Goal: Information Seeking & Learning: Learn about a topic

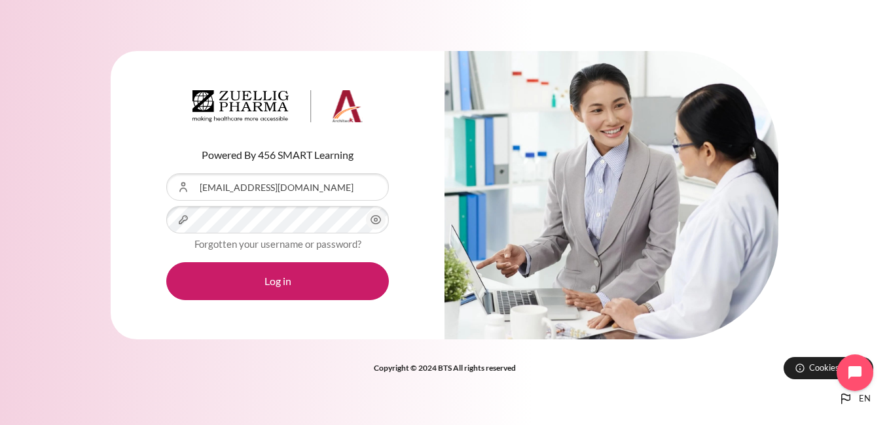
click at [166, 262] on button "Log in" at bounding box center [277, 281] width 223 height 38
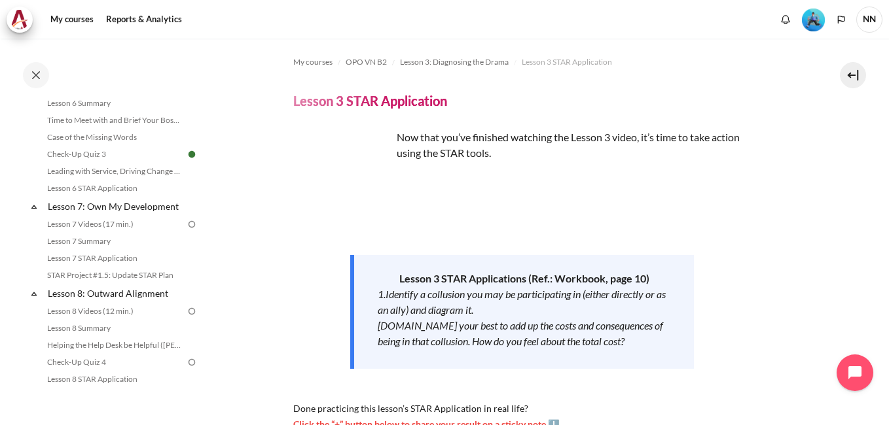
scroll to position [753, 0]
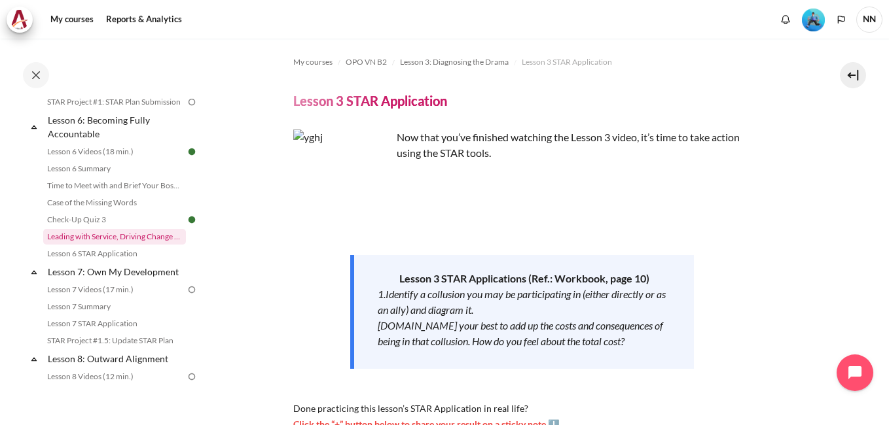
click at [105, 245] on link "Leading with Service, Driving Change (Pucknalin's Story)" at bounding box center [114, 237] width 143 height 16
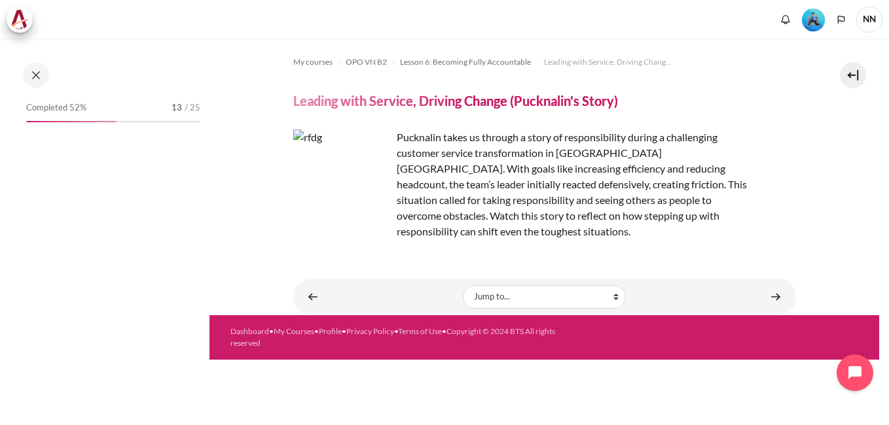
scroll to position [774, 0]
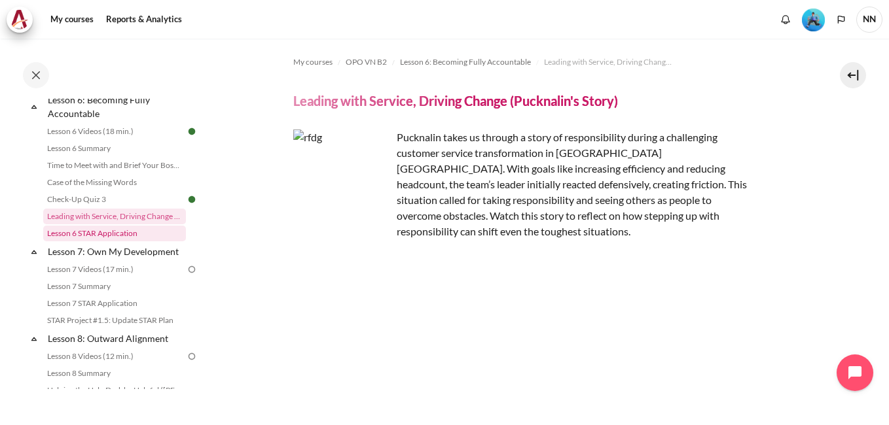
click at [89, 242] on link "Lesson 6 STAR Application" at bounding box center [114, 234] width 143 height 16
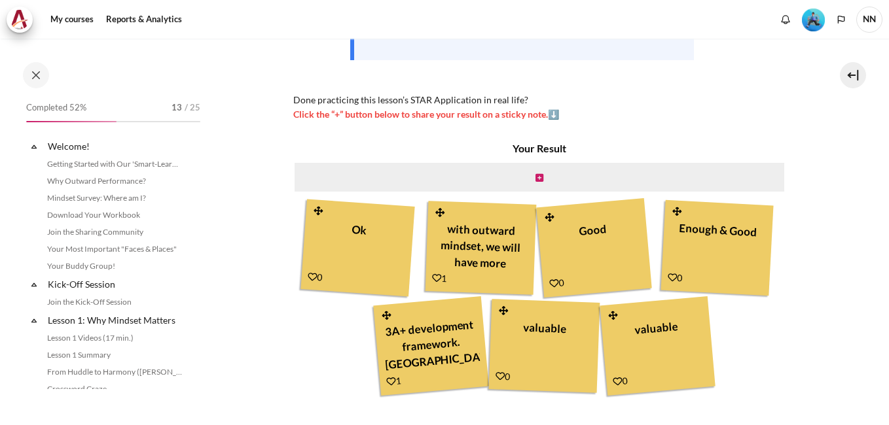
scroll to position [791, 0]
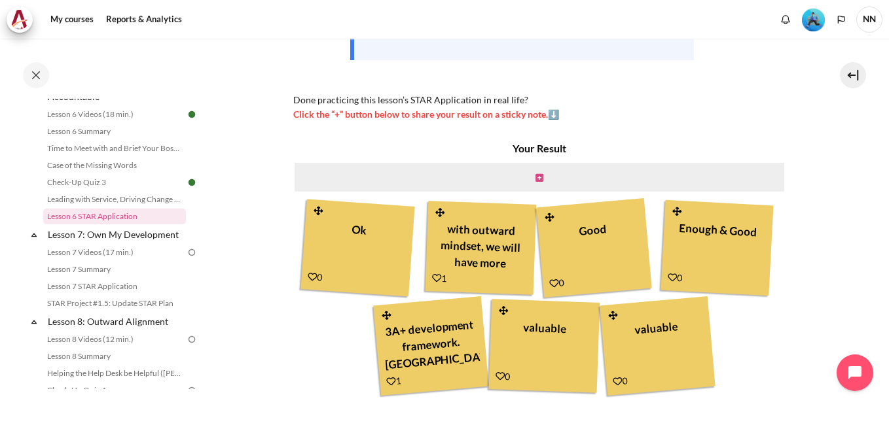
click at [535, 183] on icon "Content" at bounding box center [539, 177] width 8 height 9
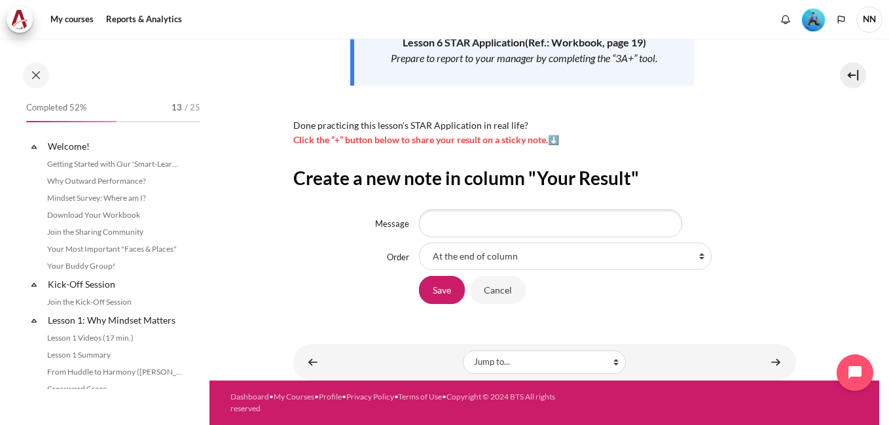
scroll to position [791, 0]
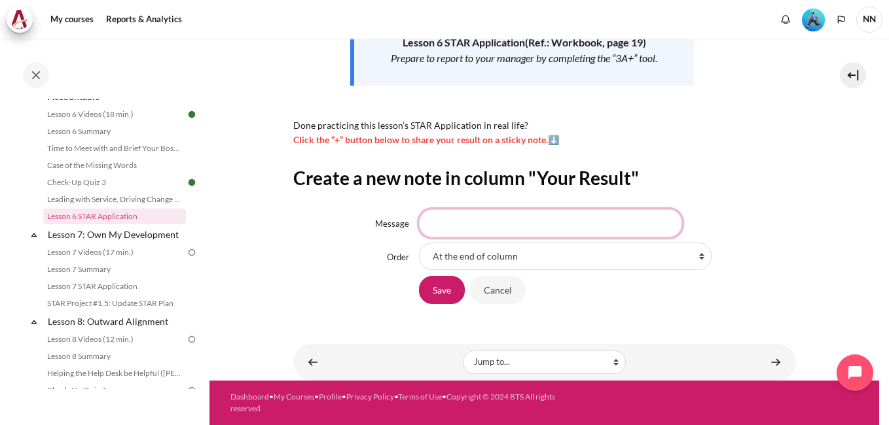
click at [450, 223] on input "Message" at bounding box center [550, 222] width 263 height 27
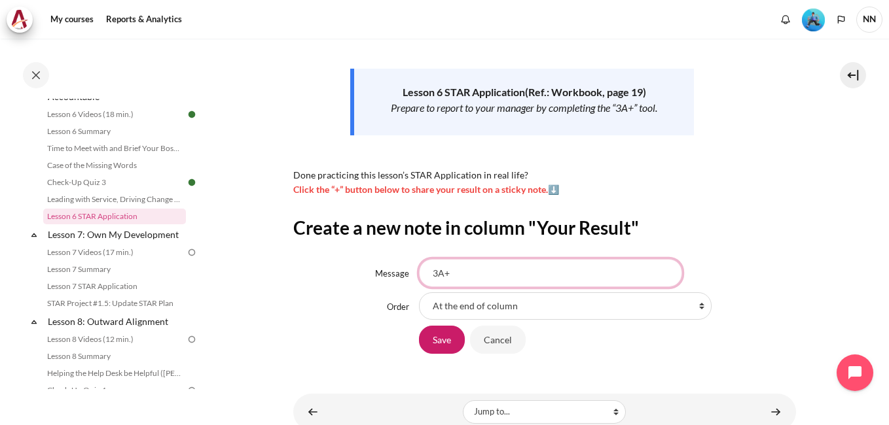
scroll to position [252, 0]
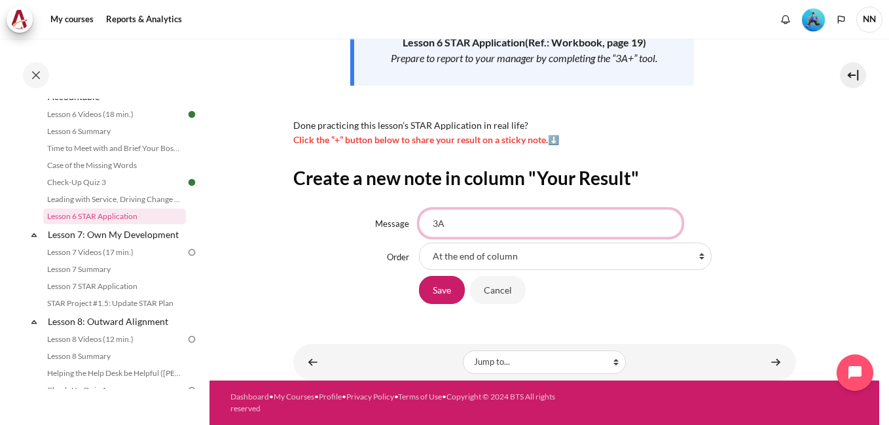
type input "3"
type input "E"
type input "3"
type input "G"
click at [502, 292] on input "Cancel" at bounding box center [498, 289] width 56 height 27
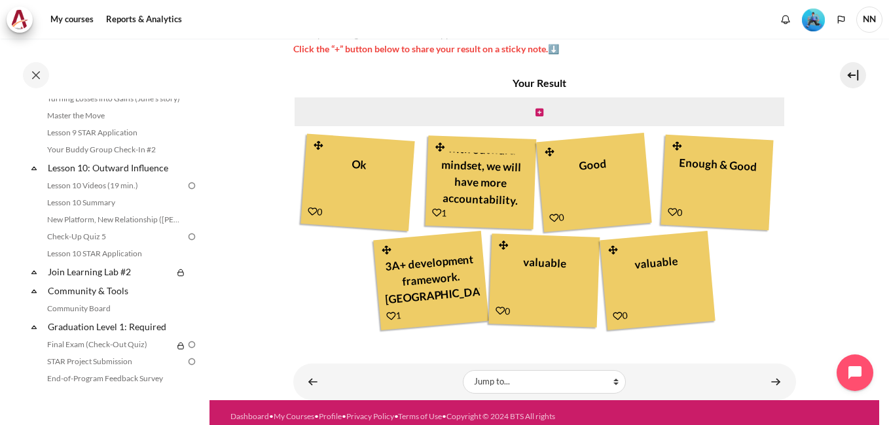
scroll to position [922, 0]
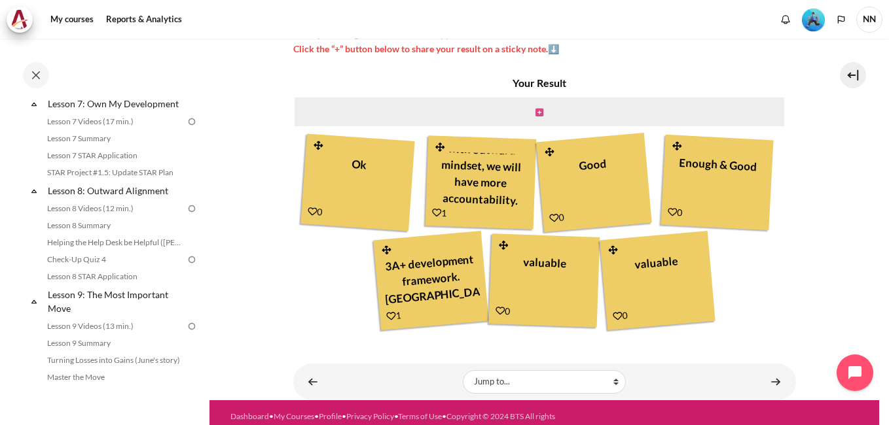
click at [537, 117] on icon "Content" at bounding box center [539, 112] width 8 height 9
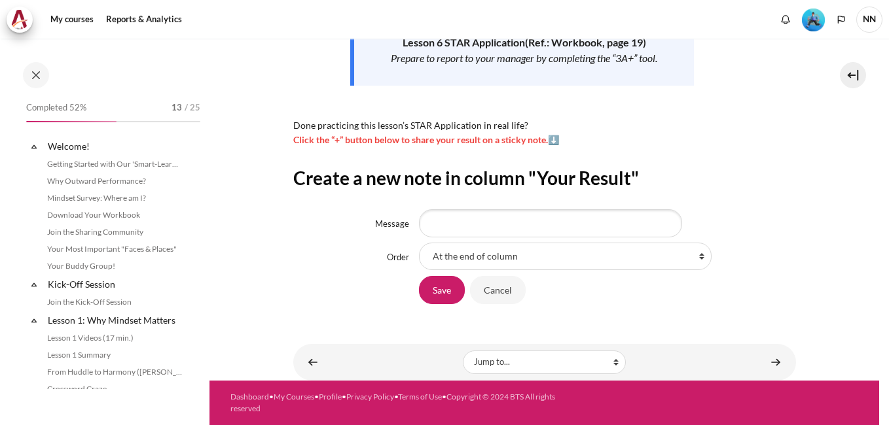
scroll to position [791, 0]
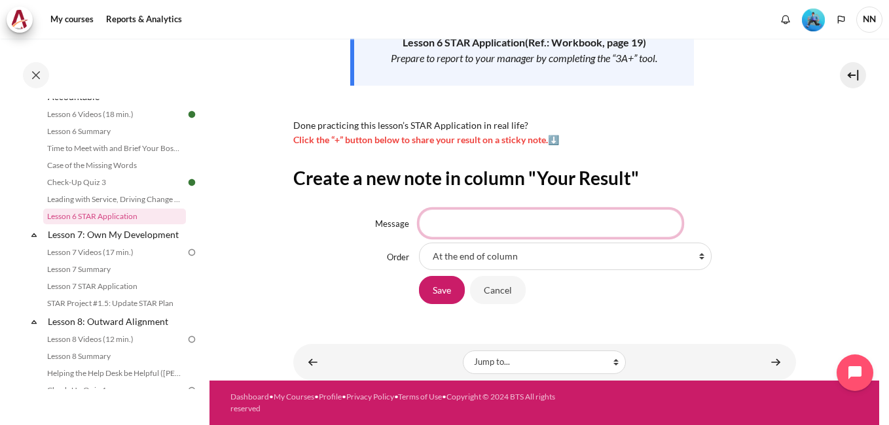
click at [451, 225] on input "Message" at bounding box center [550, 222] width 263 height 27
type input "Efficient"
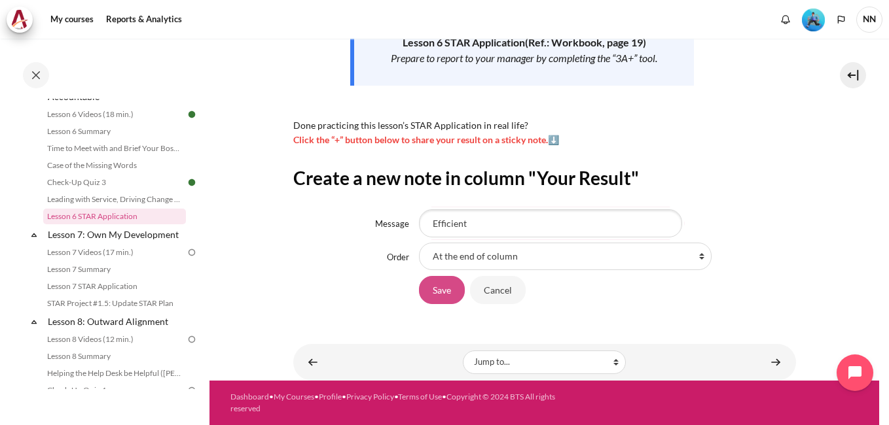
click at [436, 297] on input "Save" at bounding box center [442, 289] width 46 height 27
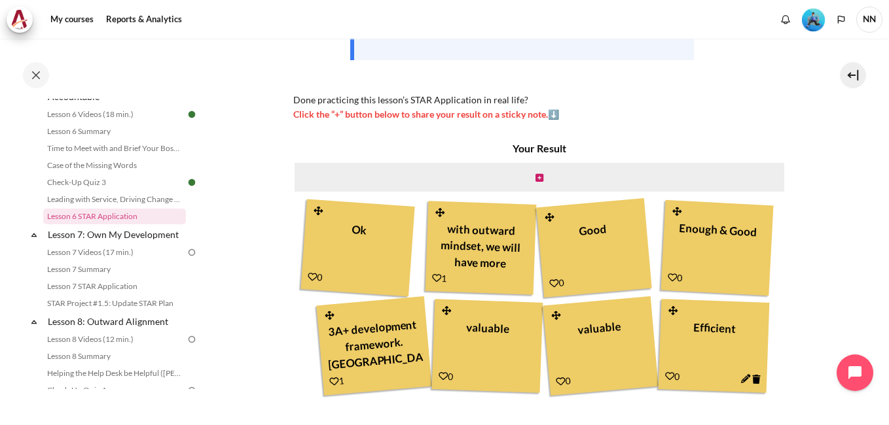
scroll to position [327, 0]
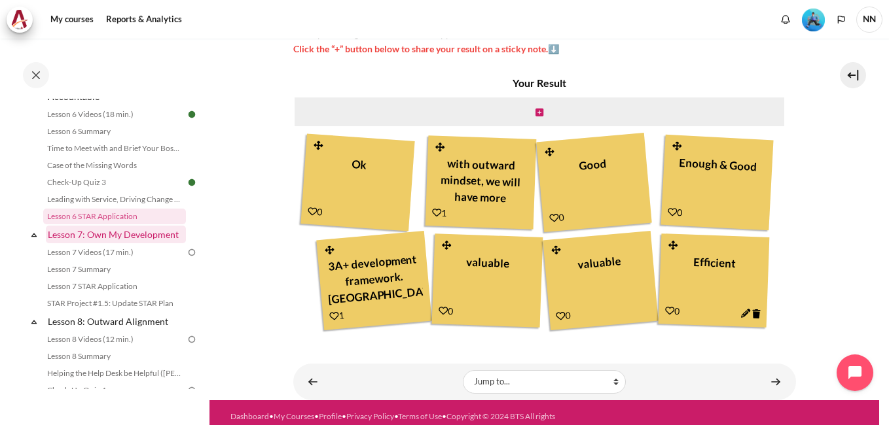
click at [77, 244] on link "Lesson 7: Own My Development" at bounding box center [116, 235] width 140 height 18
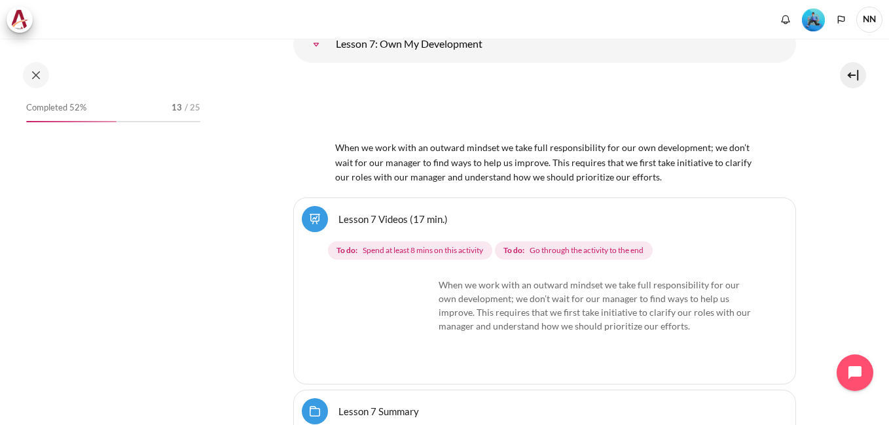
scroll to position [10624, 0]
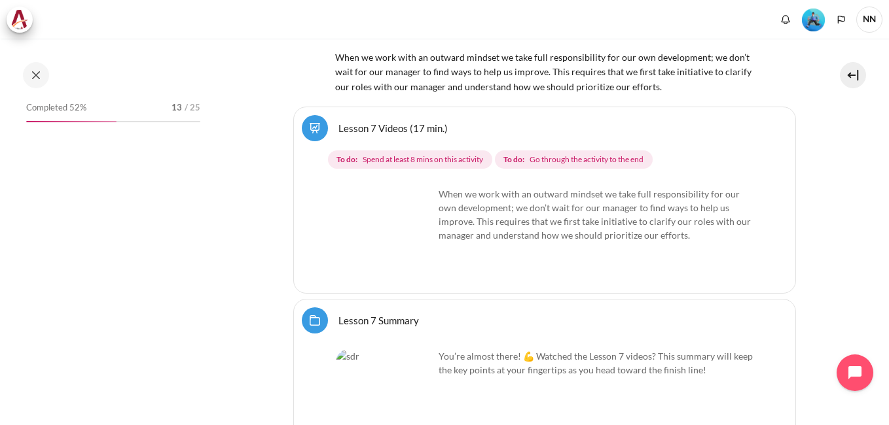
click at [376, 134] on link "Lesson 7 Videos (17 min.)" at bounding box center [392, 128] width 109 height 12
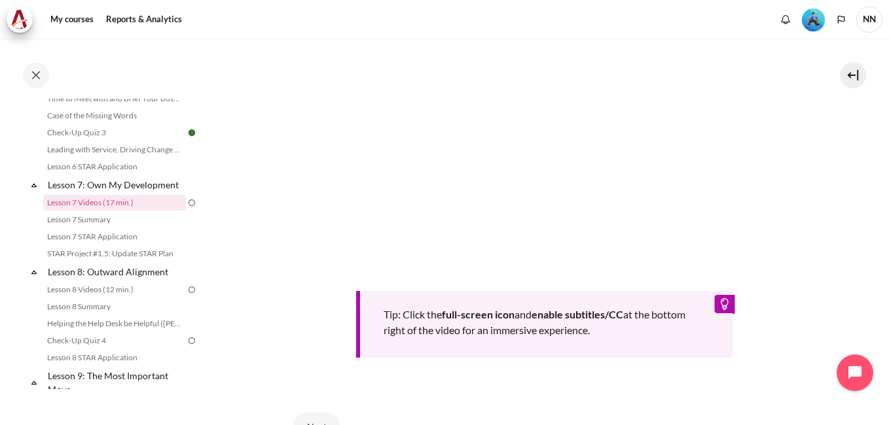
scroll to position [589, 0]
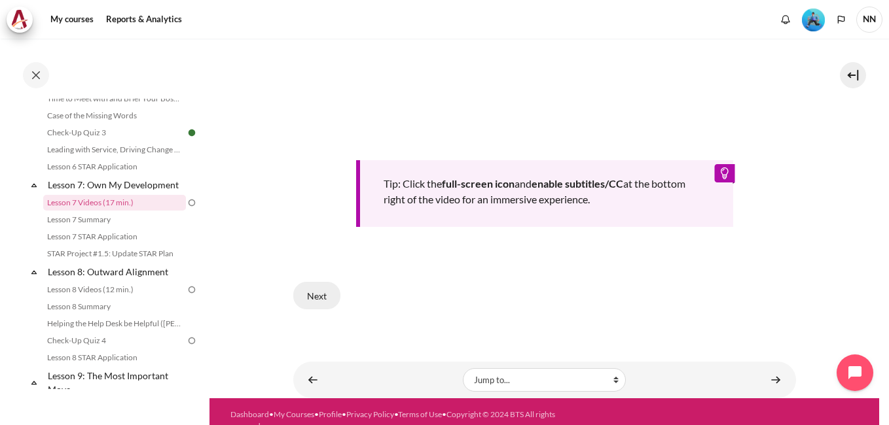
click at [314, 294] on button "Next" at bounding box center [316, 295] width 47 height 27
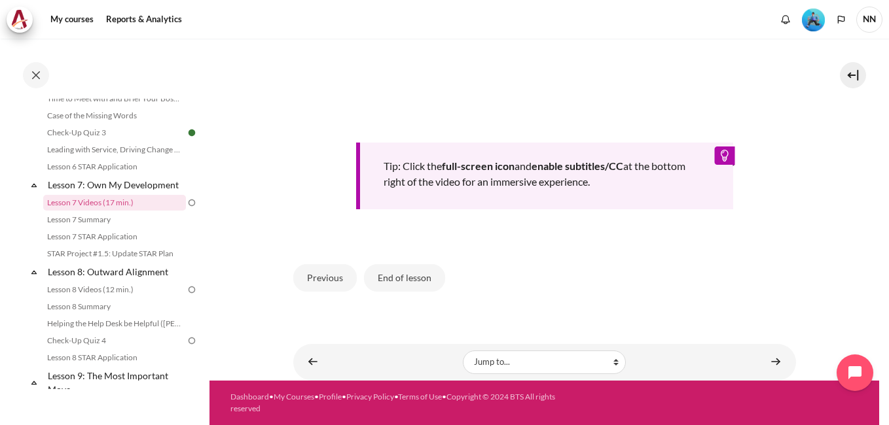
scroll to position [604, 0]
click at [394, 280] on button "End of lesson" at bounding box center [404, 277] width 81 height 27
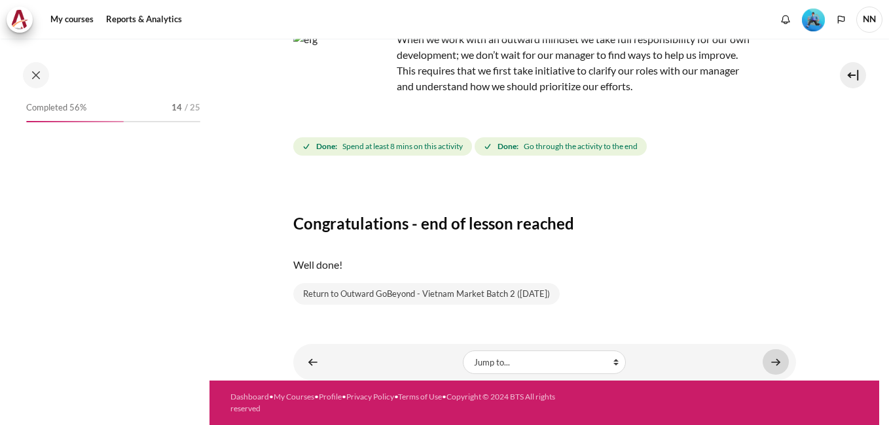
scroll to position [840, 0]
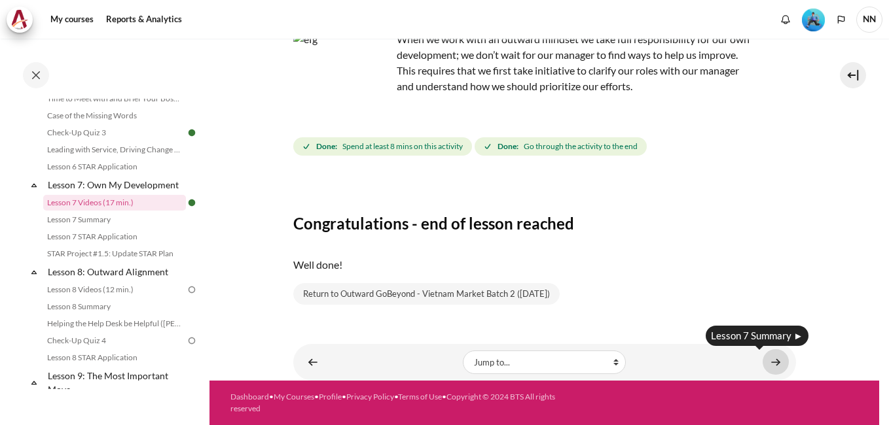
click at [775, 363] on link "Content" at bounding box center [776, 363] width 26 height 26
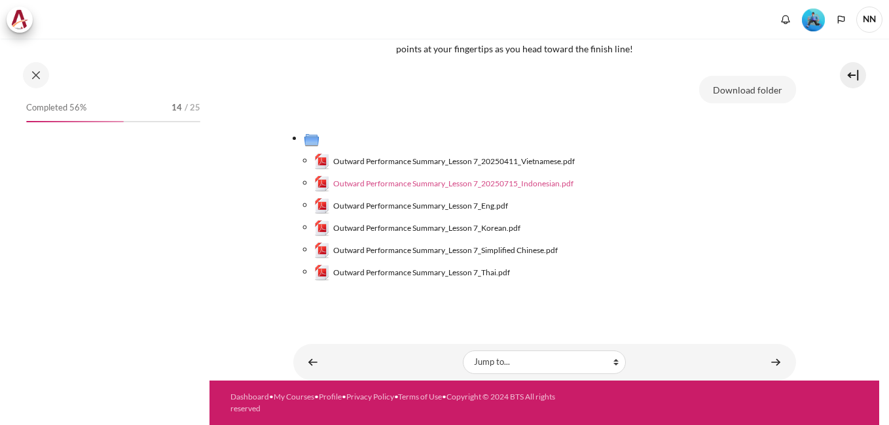
scroll to position [99, 0]
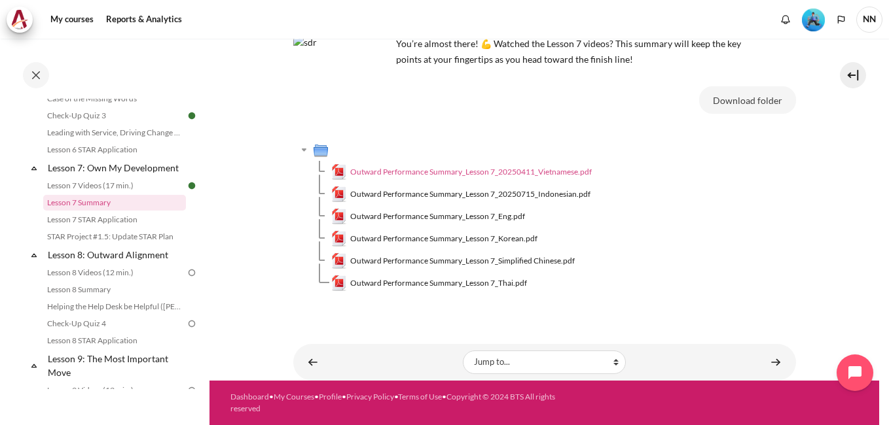
click at [550, 173] on span "Outward Performance Summary_Lesson 7_20250411_Vietnamese.pdf" at bounding box center [471, 172] width 242 height 12
click at [492, 213] on span "Outward Performance Summary_Lesson 7_Eng.pdf" at bounding box center [437, 217] width 175 height 12
click at [483, 215] on span "Outward Performance Summary_Lesson 7_Eng.pdf" at bounding box center [437, 217] width 175 height 12
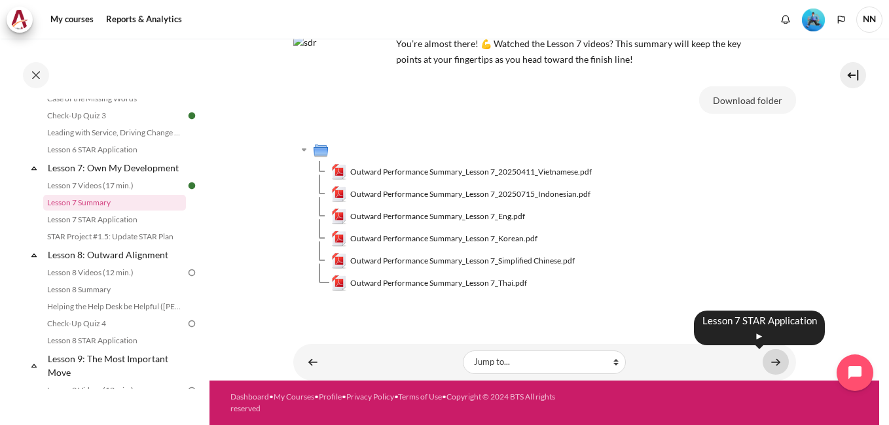
click at [770, 361] on link "Content" at bounding box center [776, 363] width 26 height 26
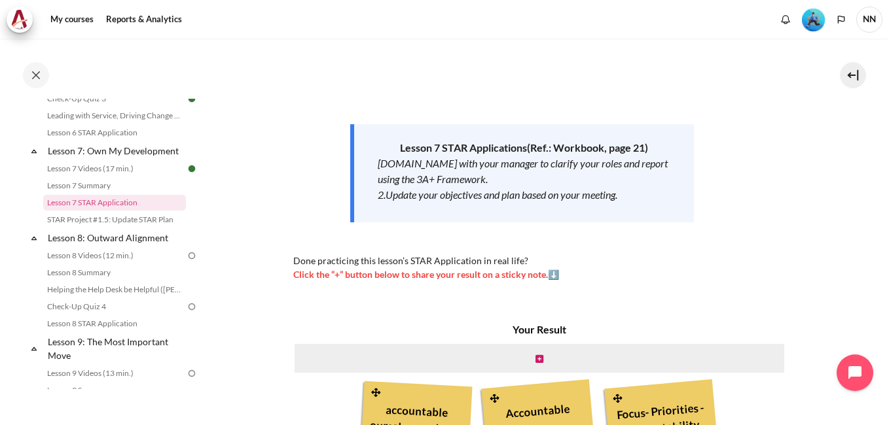
scroll to position [262, 0]
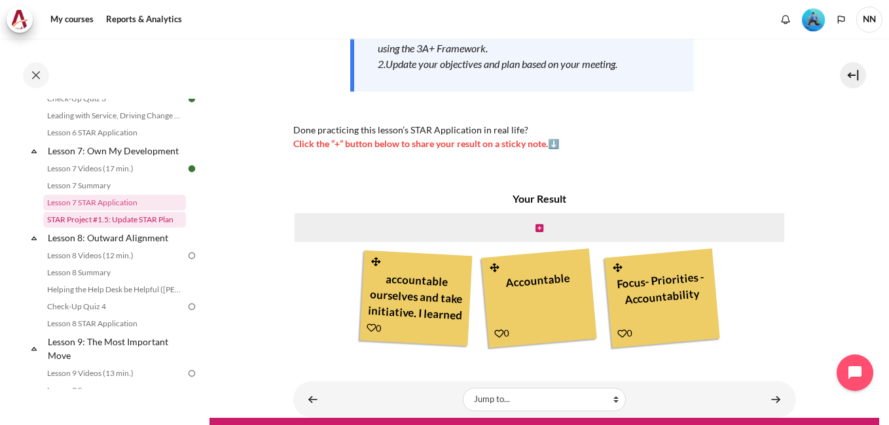
click at [131, 228] on link "STAR Project #1.5: Update STAR Plan" at bounding box center [114, 220] width 143 height 16
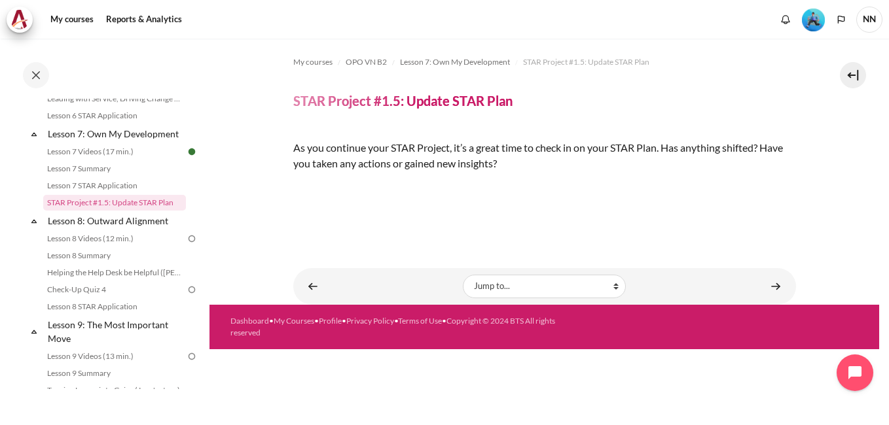
scroll to position [187, 0]
click at [293, 186] on img "Content" at bounding box center [293, 186] width 0 height 0
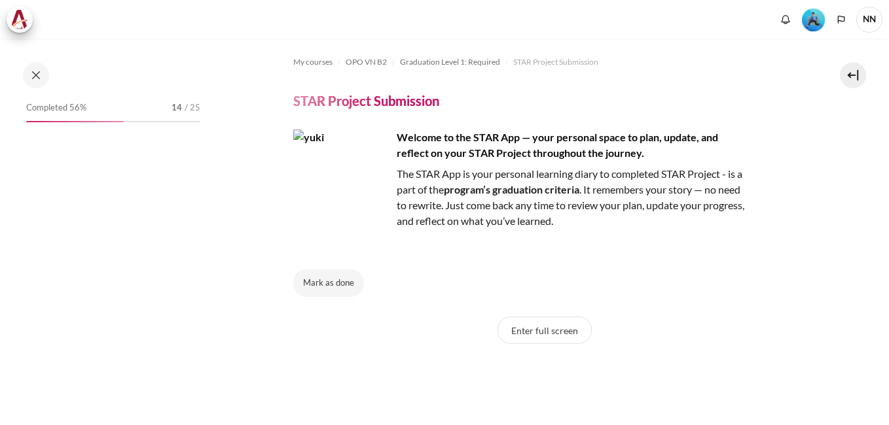
scroll to position [1343, 0]
